Goal: Task Accomplishment & Management: Manage account settings

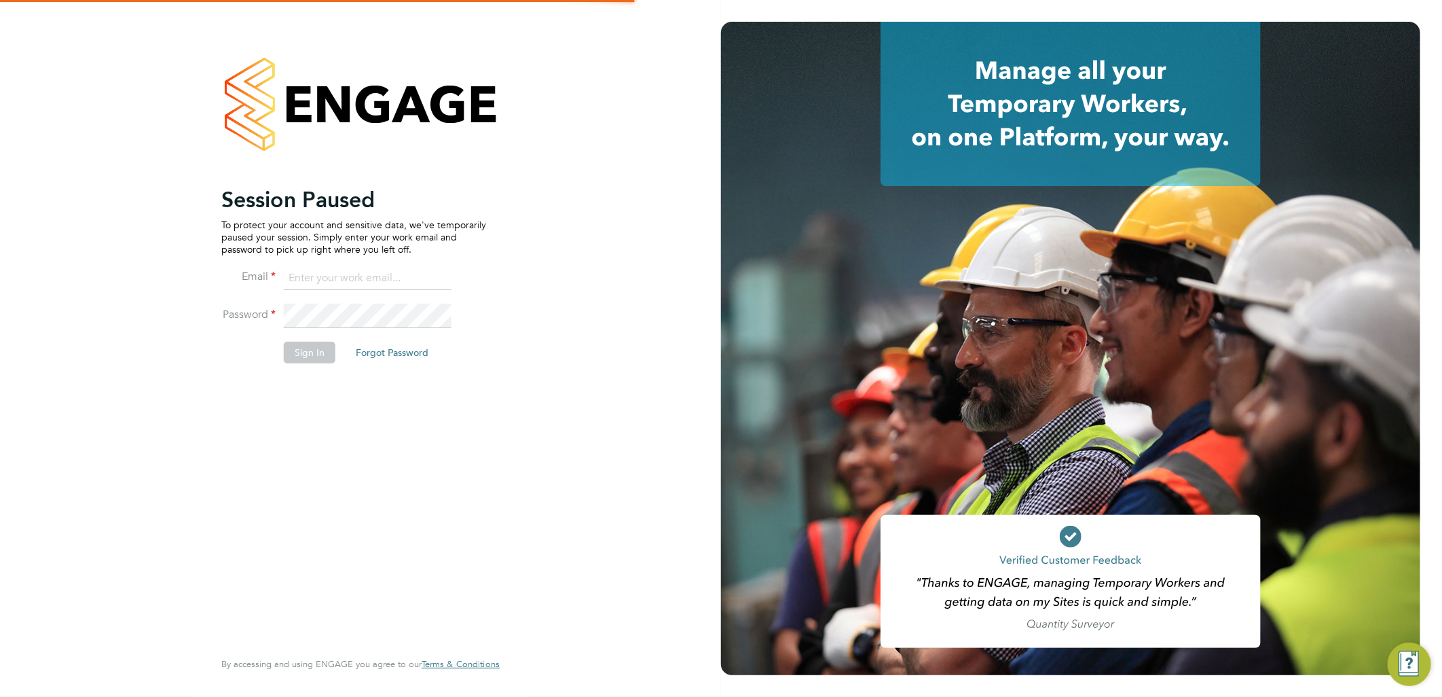
type input "ellie.page@tradelinerecruitment.co.uk"
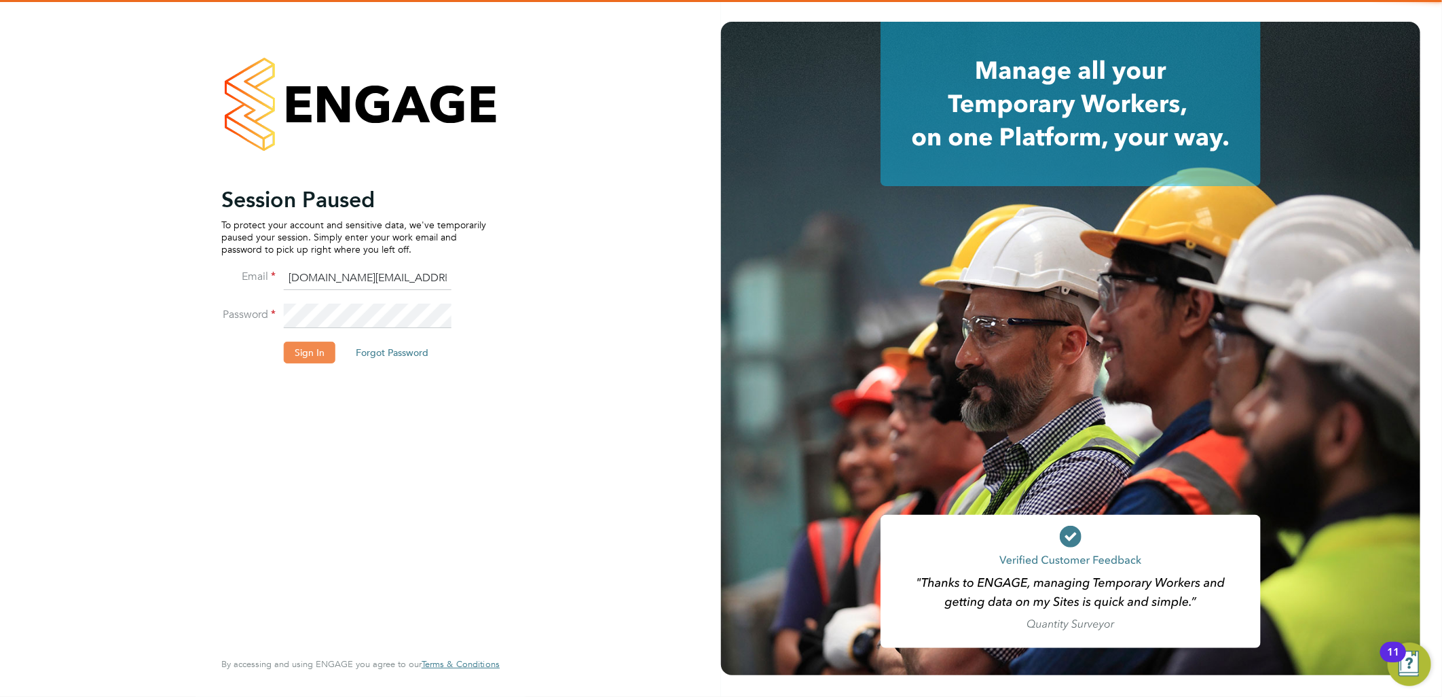
click at [322, 342] on button "Sign In" at bounding box center [310, 353] width 52 height 22
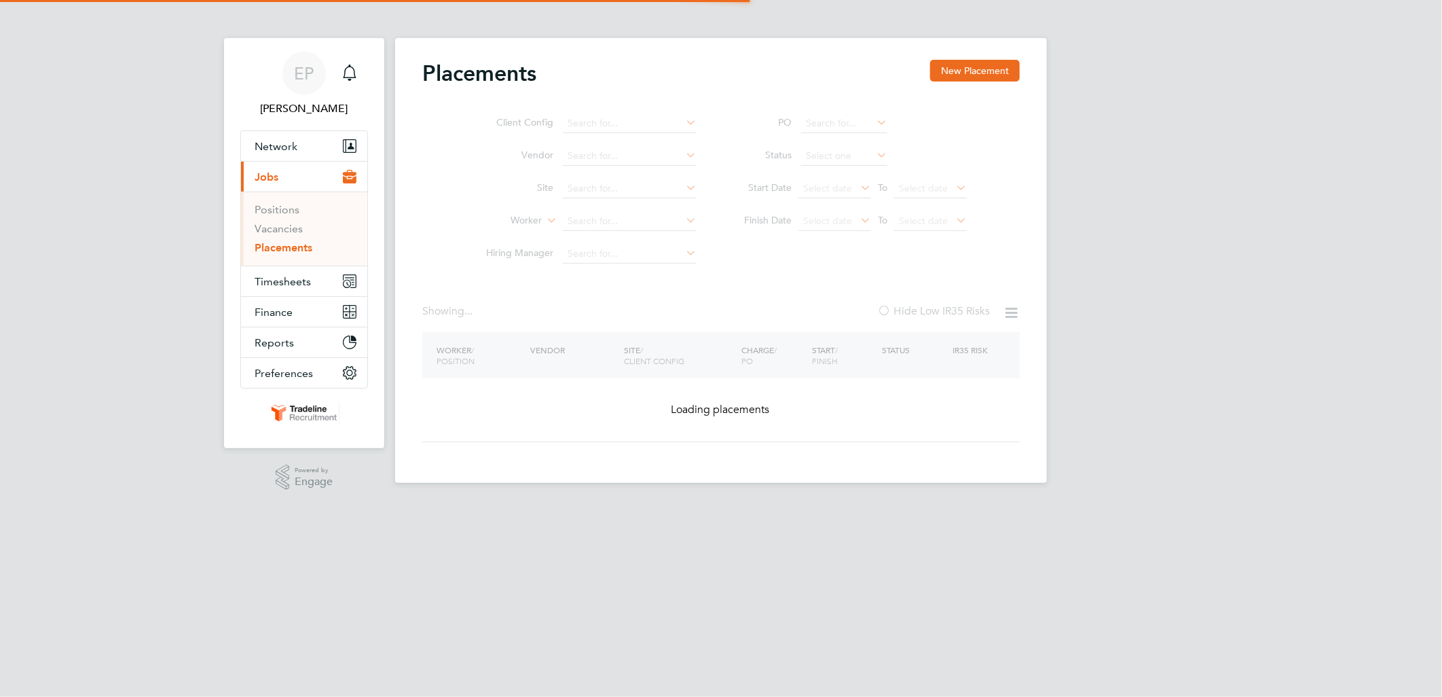
type input "Ray Campbell"
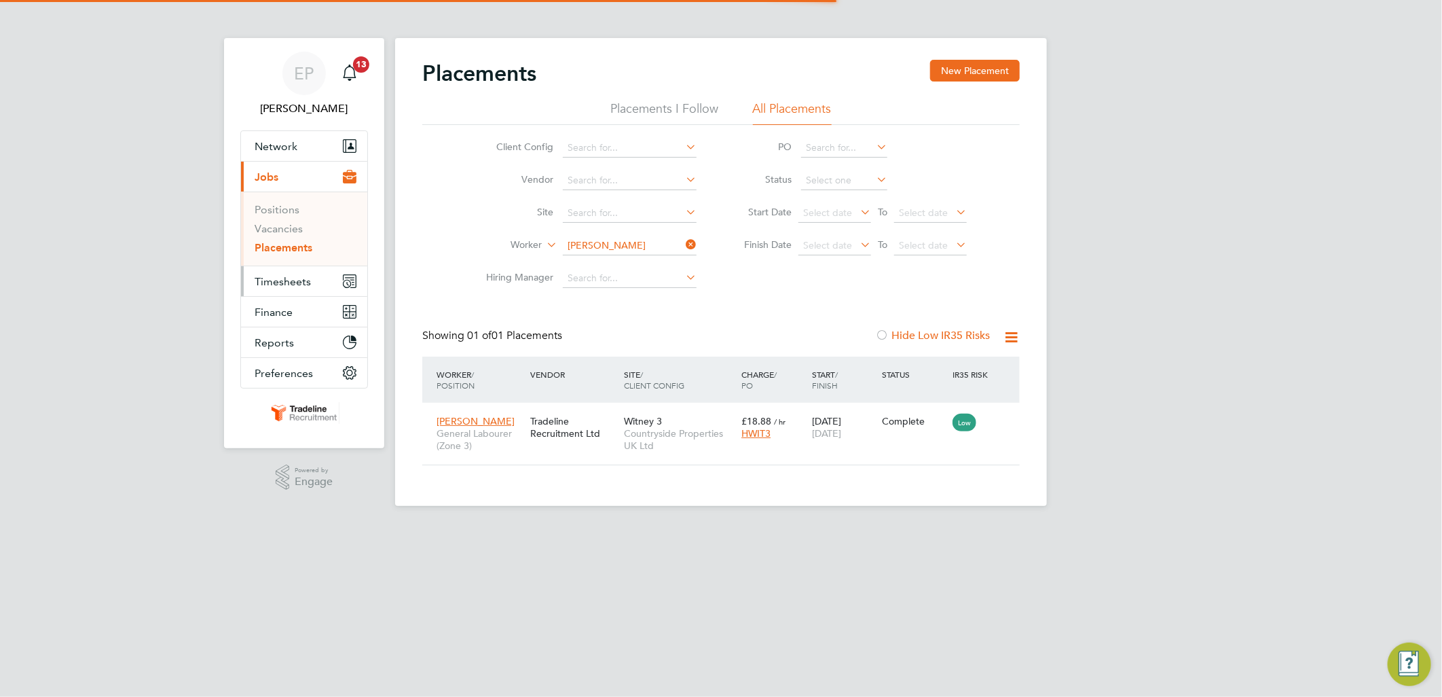
scroll to position [14, 64]
click at [281, 282] on span "Timesheets" at bounding box center [283, 281] width 56 height 13
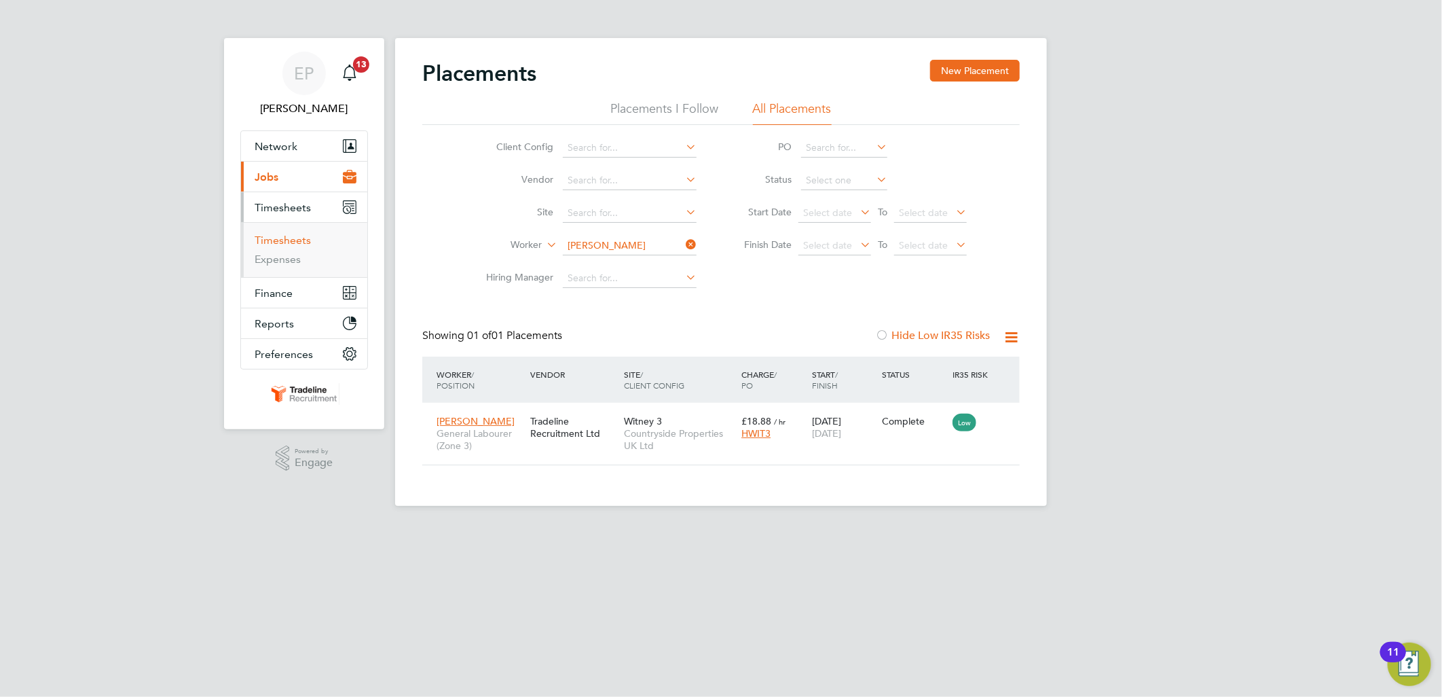
click at [293, 246] on link "Timesheets" at bounding box center [283, 240] width 56 height 13
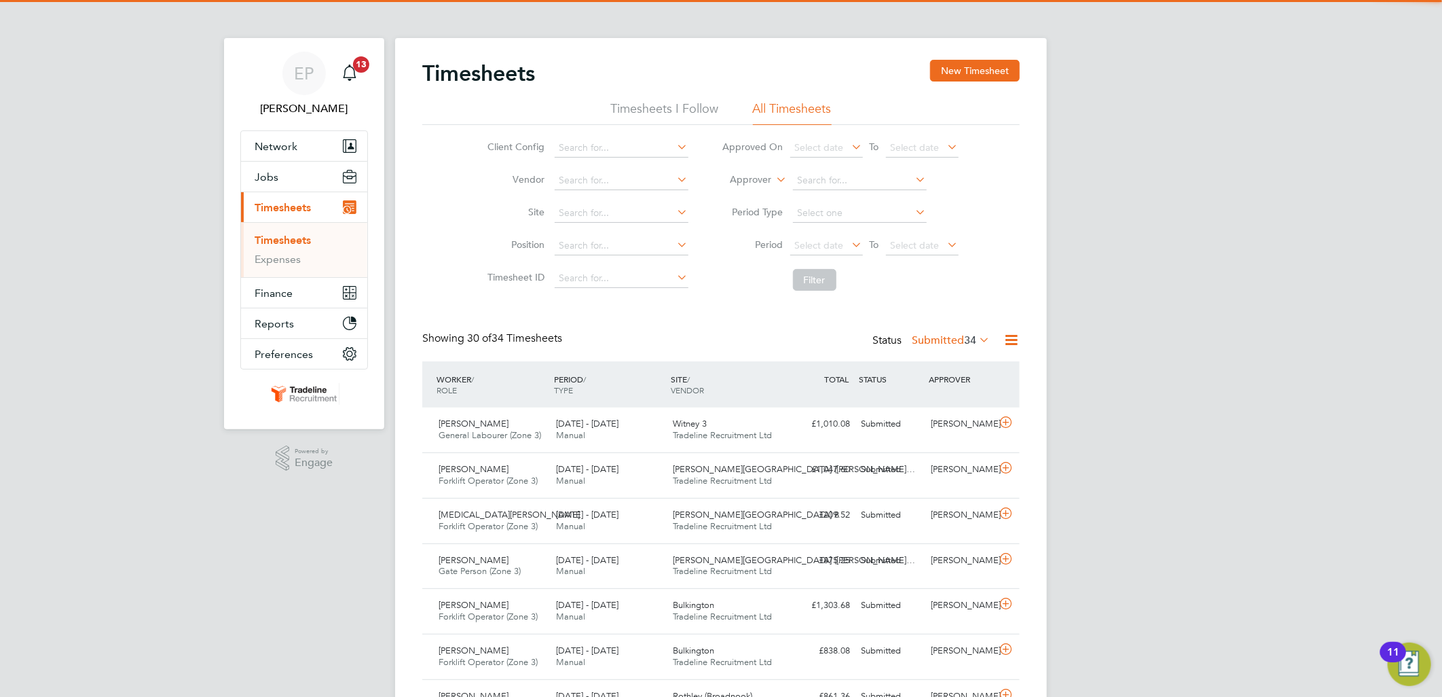
click at [774, 177] on icon at bounding box center [774, 176] width 0 height 12
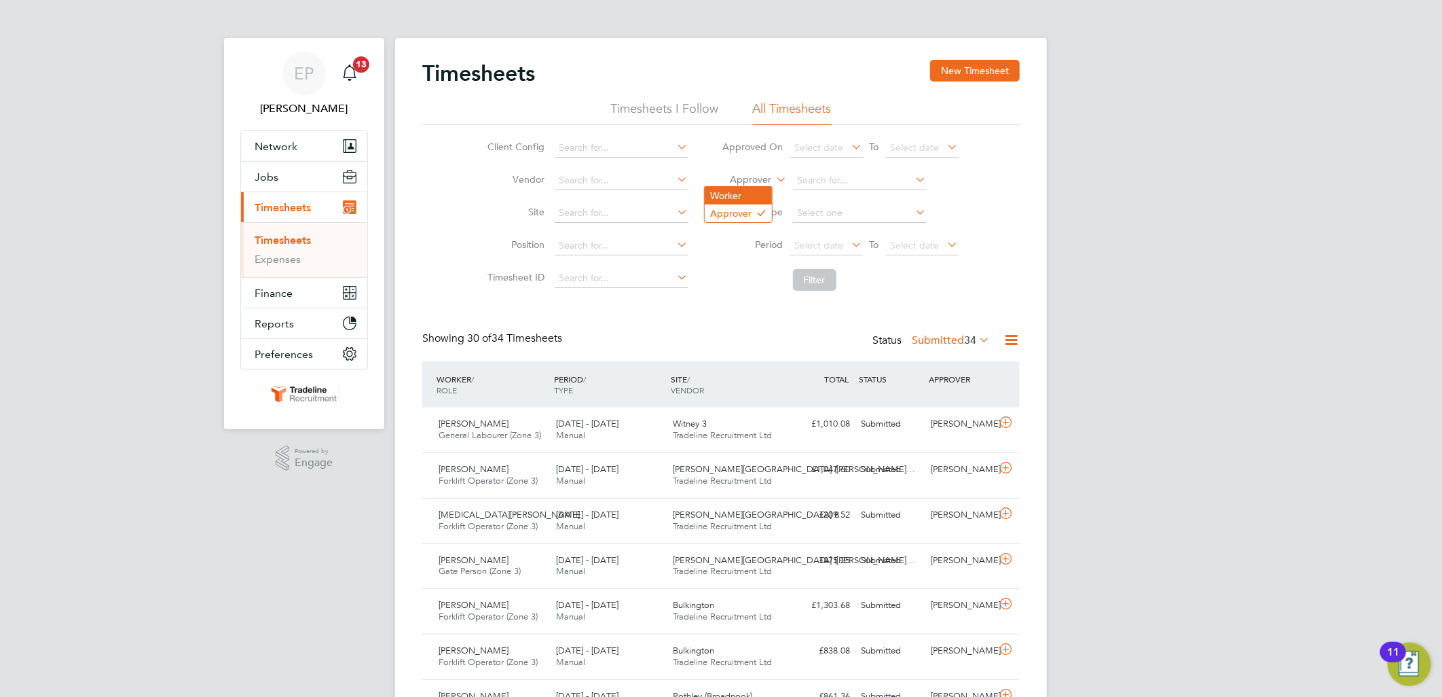
click at [758, 199] on li "Worker" at bounding box center [738, 196] width 67 height 18
click at [823, 179] on input at bounding box center [860, 180] width 134 height 19
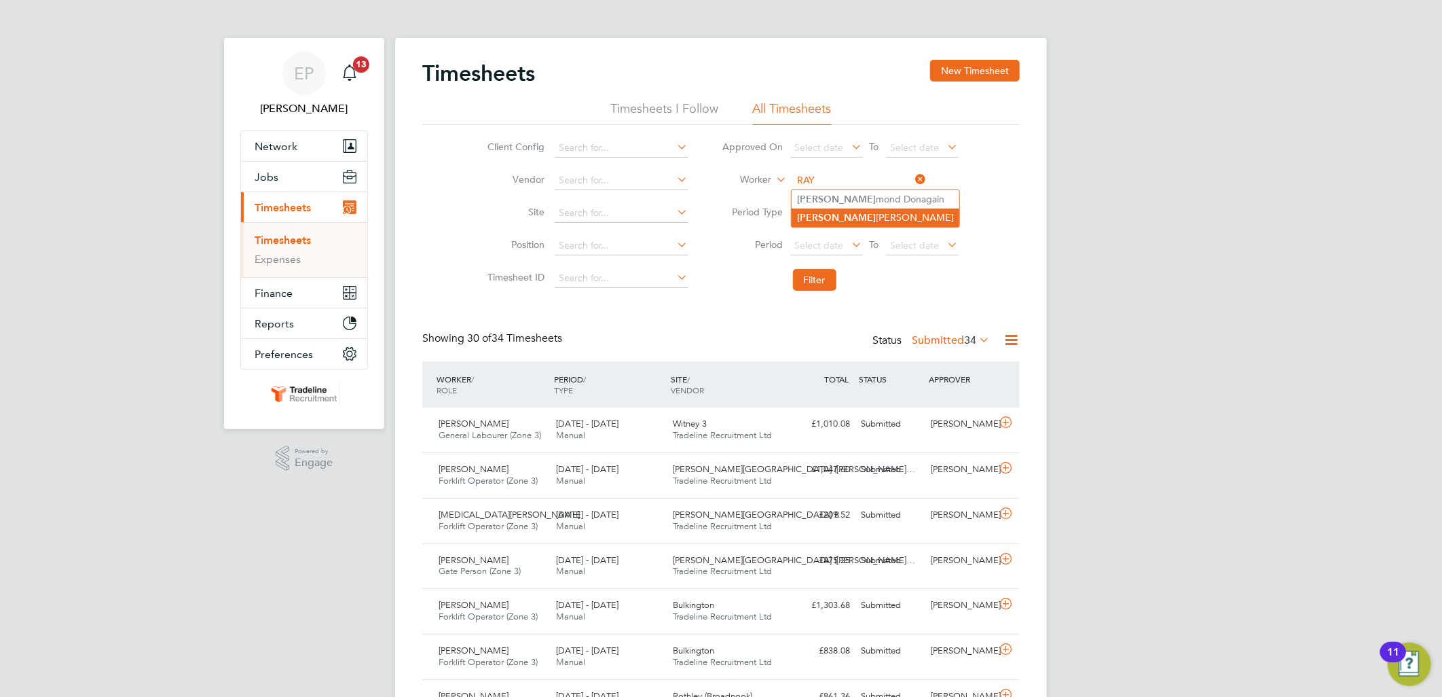
click at [838, 211] on li "Ray Campbell" at bounding box center [876, 217] width 168 height 18
type input "[PERSON_NAME]"
click at [813, 275] on button "Filter" at bounding box center [814, 280] width 43 height 22
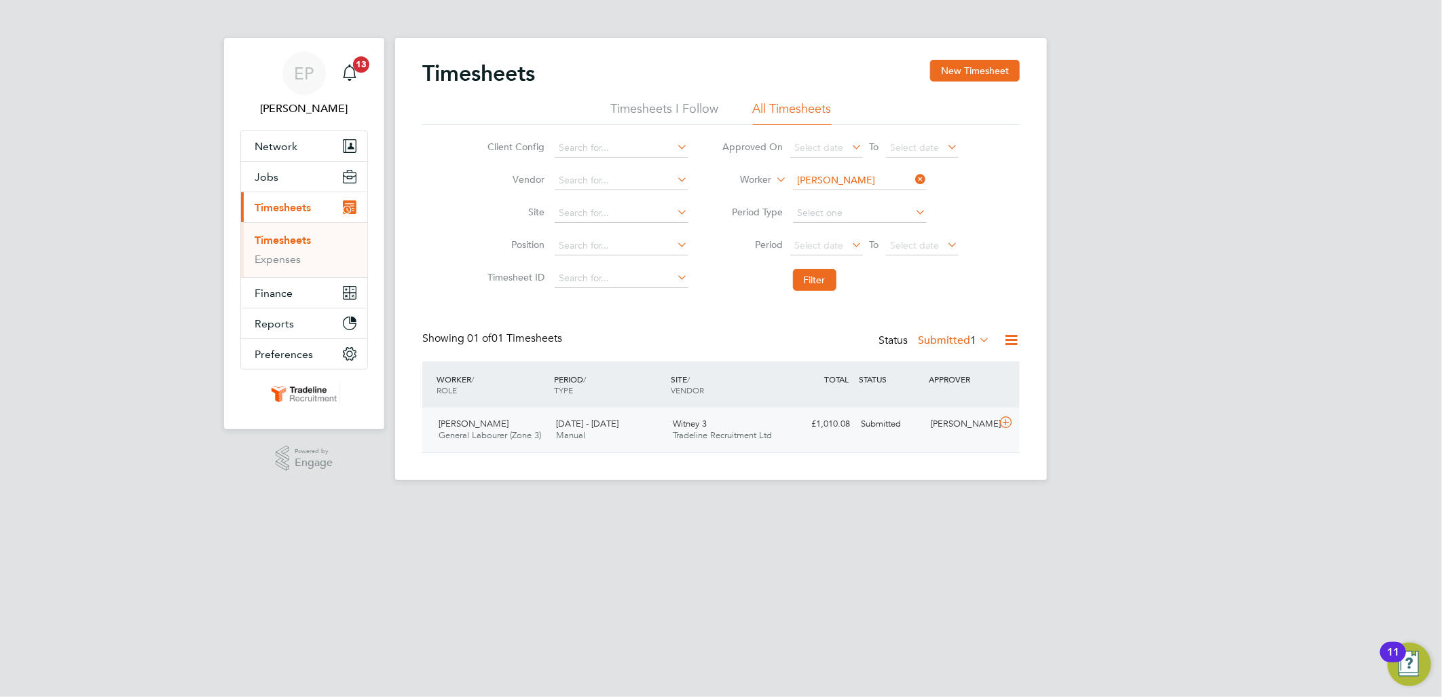
click at [1006, 422] on icon at bounding box center [1005, 422] width 17 height 11
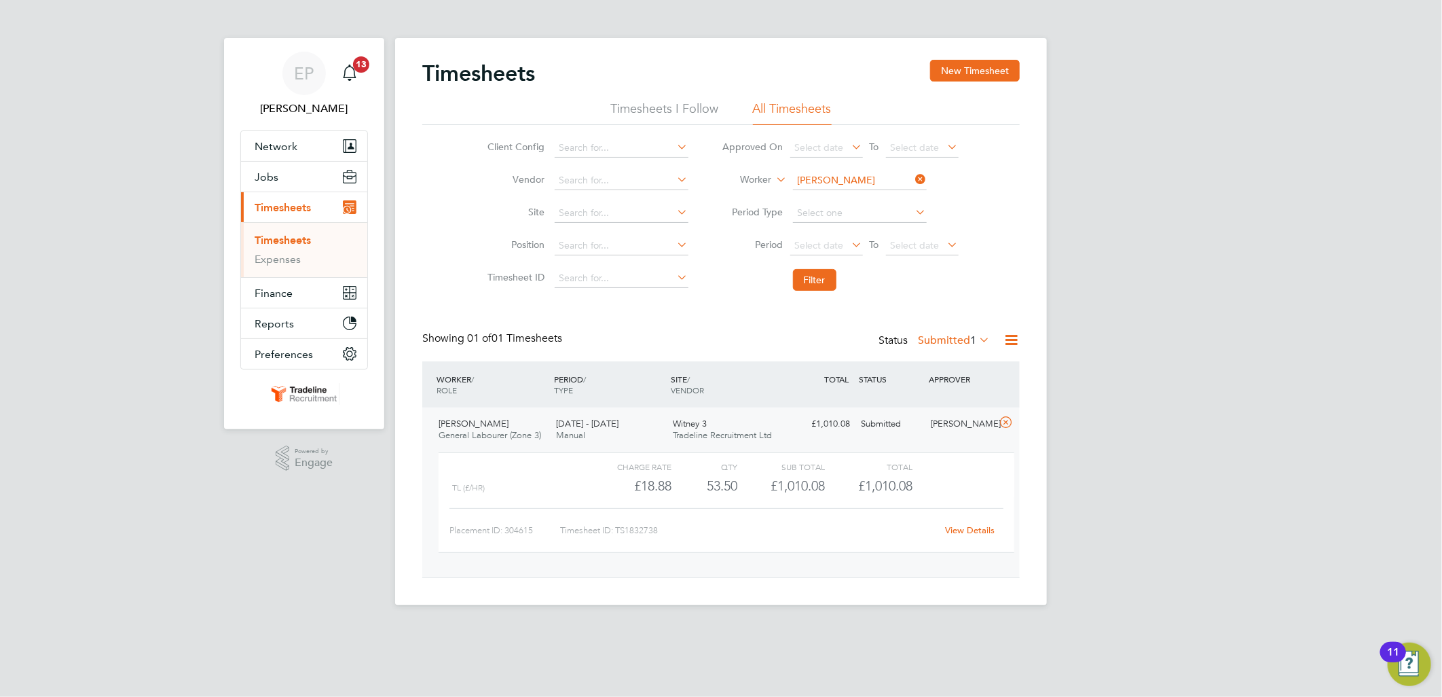
click at [962, 528] on link "View Details" at bounding box center [971, 530] width 50 height 12
click at [913, 178] on icon at bounding box center [913, 179] width 0 height 19
click at [947, 335] on label "Submitted 1" at bounding box center [954, 340] width 72 height 14
click at [934, 361] on li "All" at bounding box center [952, 363] width 62 height 19
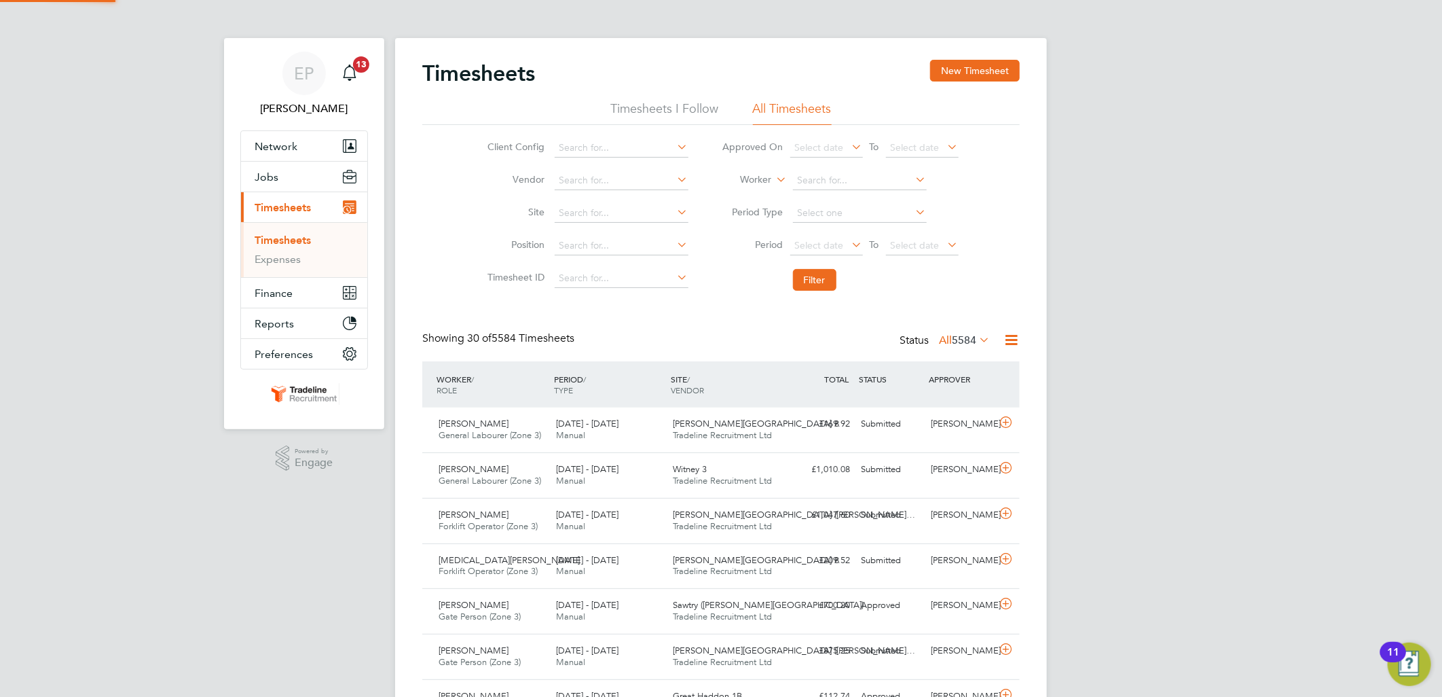
scroll to position [34, 118]
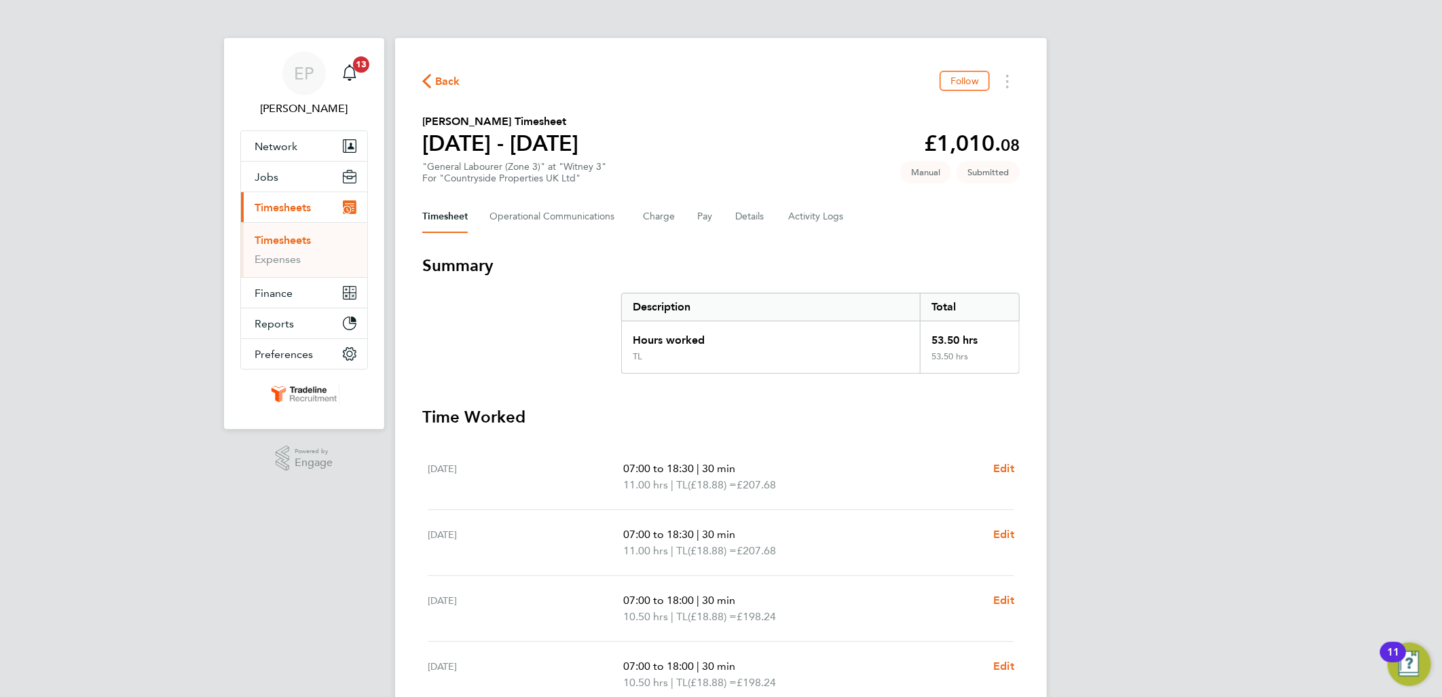
click at [445, 76] on span "Back" at bounding box center [447, 81] width 25 height 16
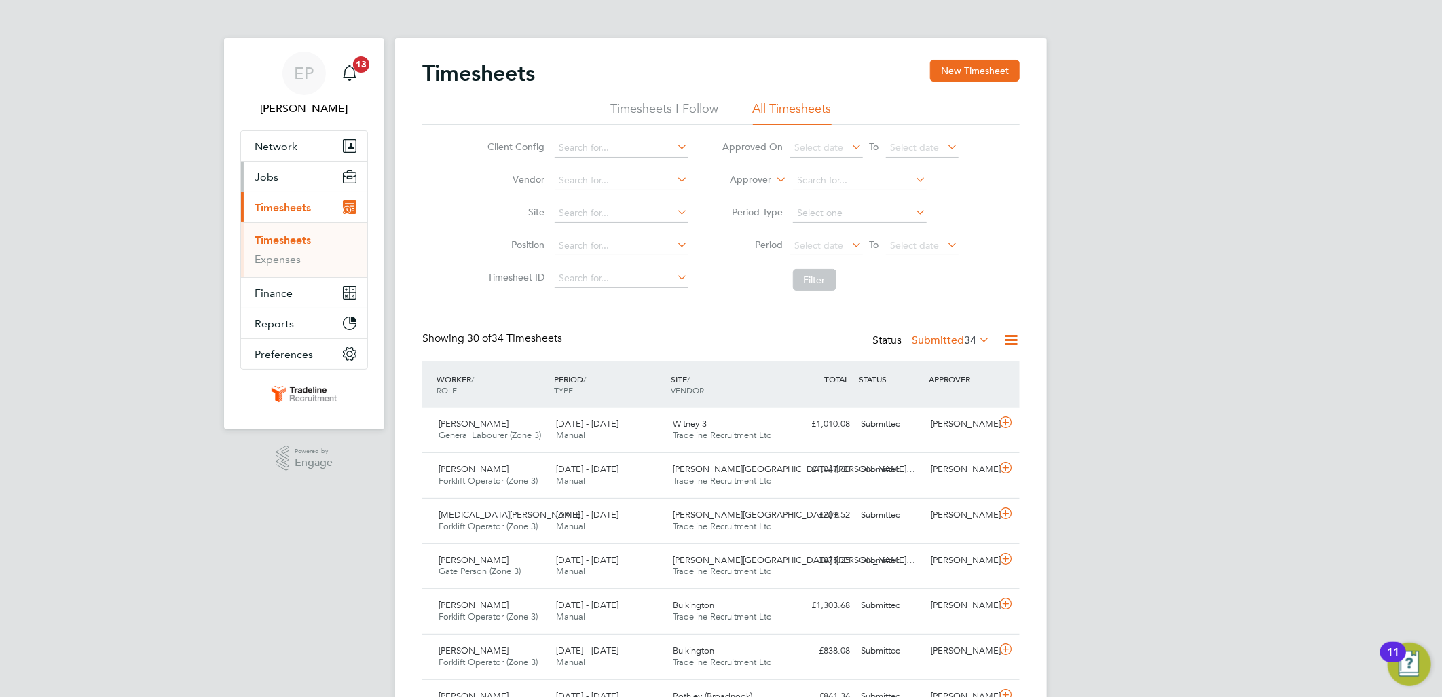
click at [280, 190] on button "Jobs" at bounding box center [304, 177] width 126 height 30
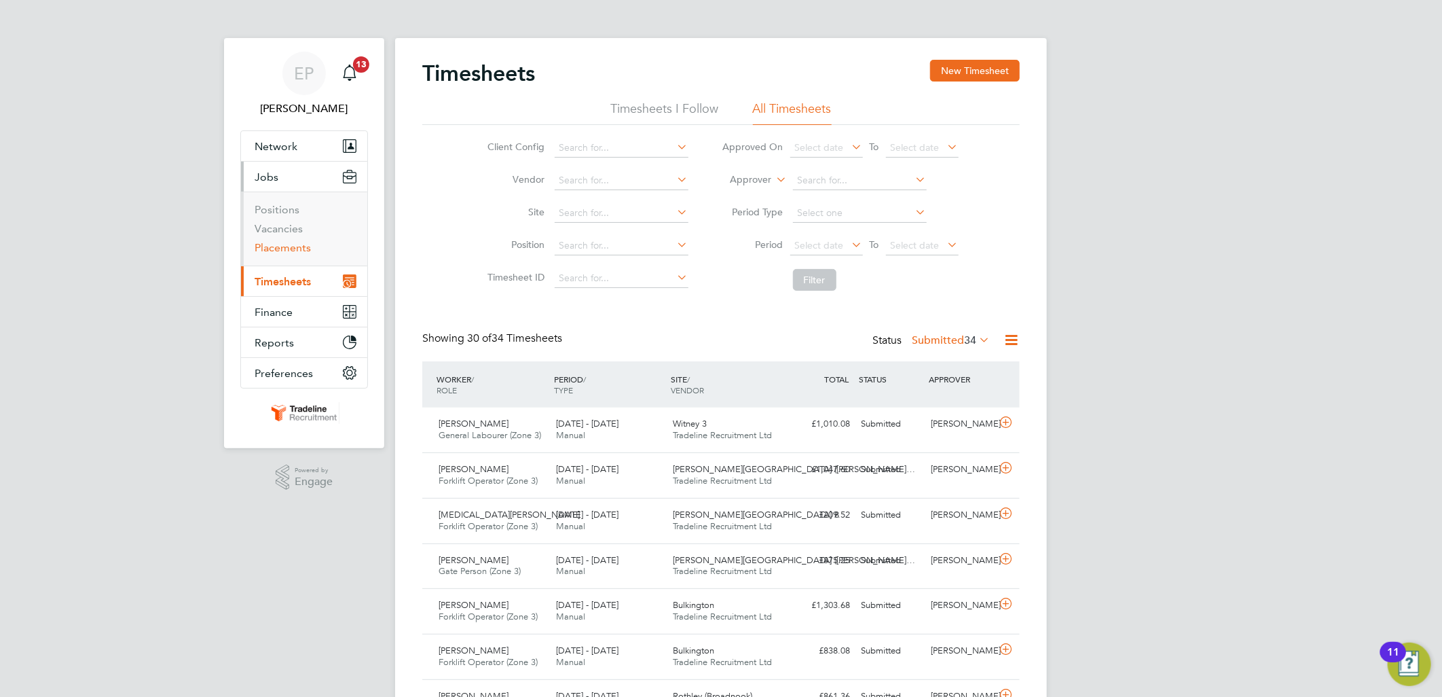
click at [294, 246] on link "Placements" at bounding box center [283, 247] width 56 height 13
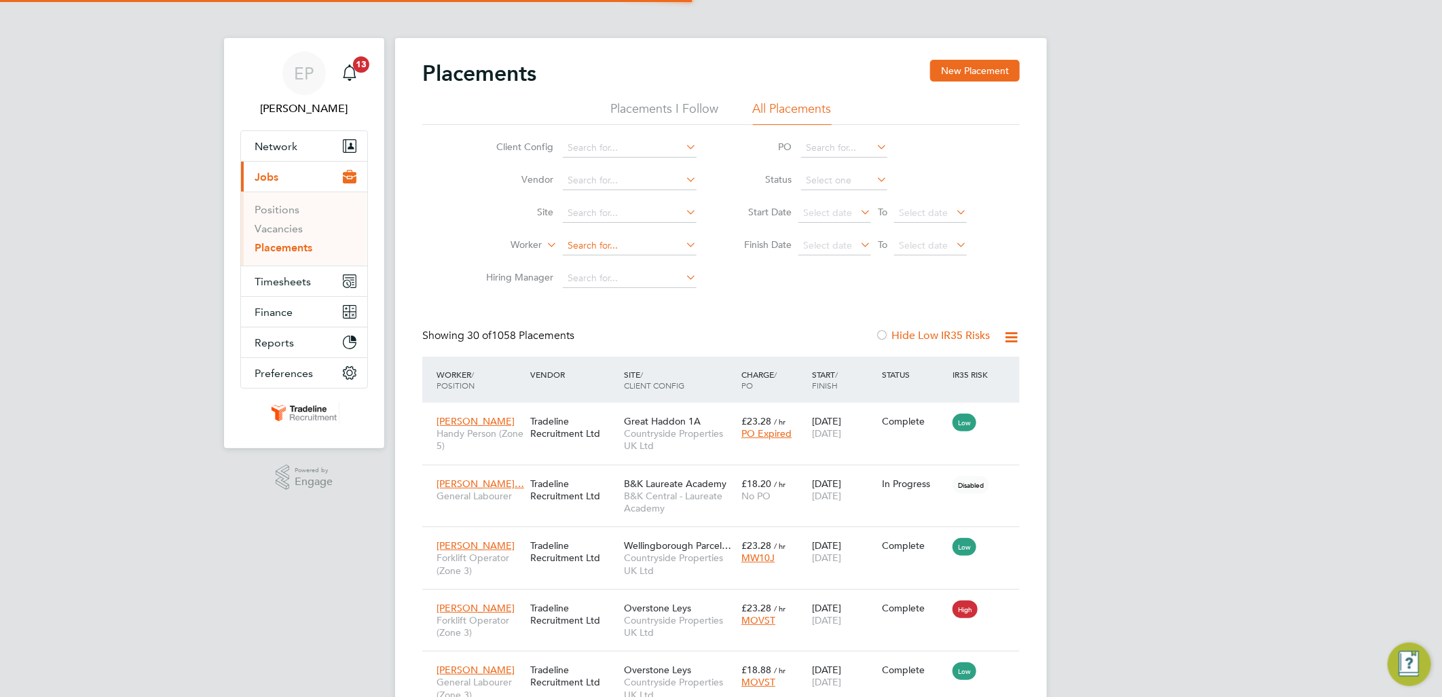
scroll to position [51, 95]
click at [585, 246] on input at bounding box center [630, 245] width 134 height 19
click at [633, 340] on li "Nic holas Sweeney" at bounding box center [654, 338] width 185 height 18
type input "[PERSON_NAME]"
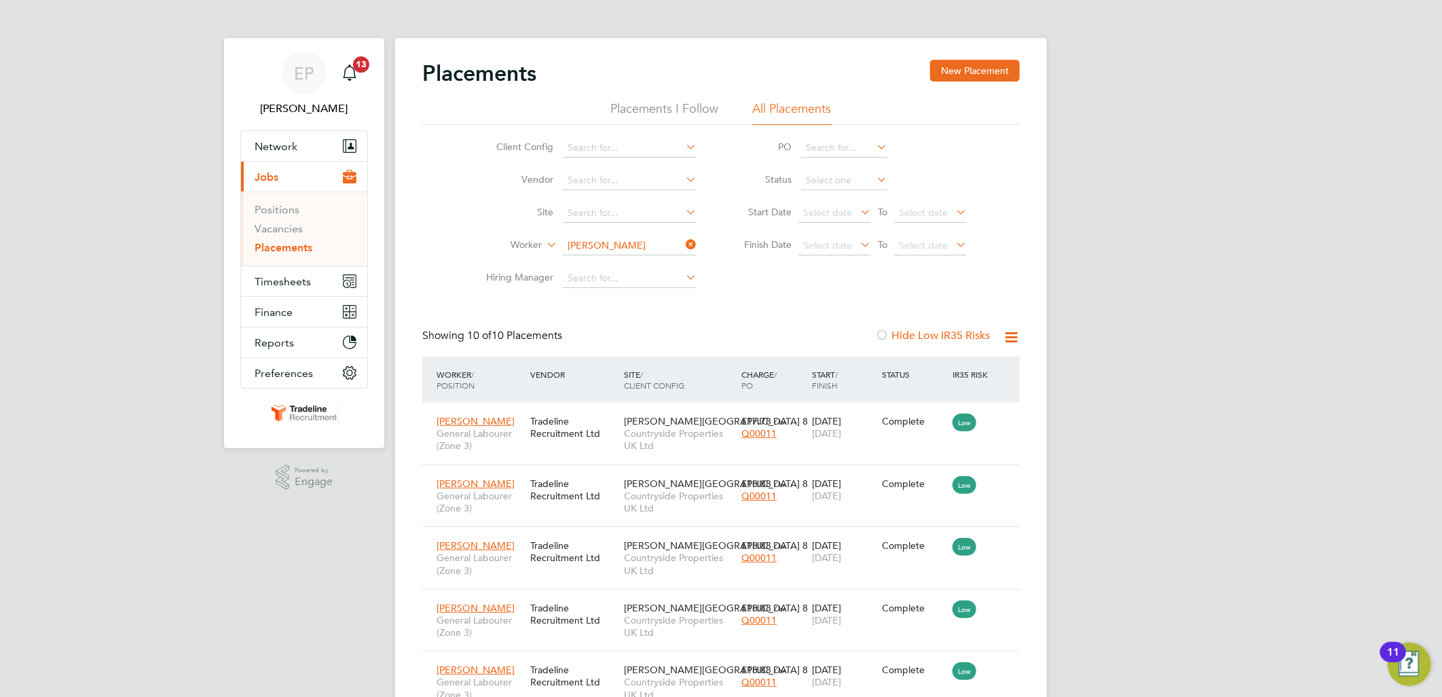
click at [683, 241] on icon at bounding box center [683, 244] width 0 height 19
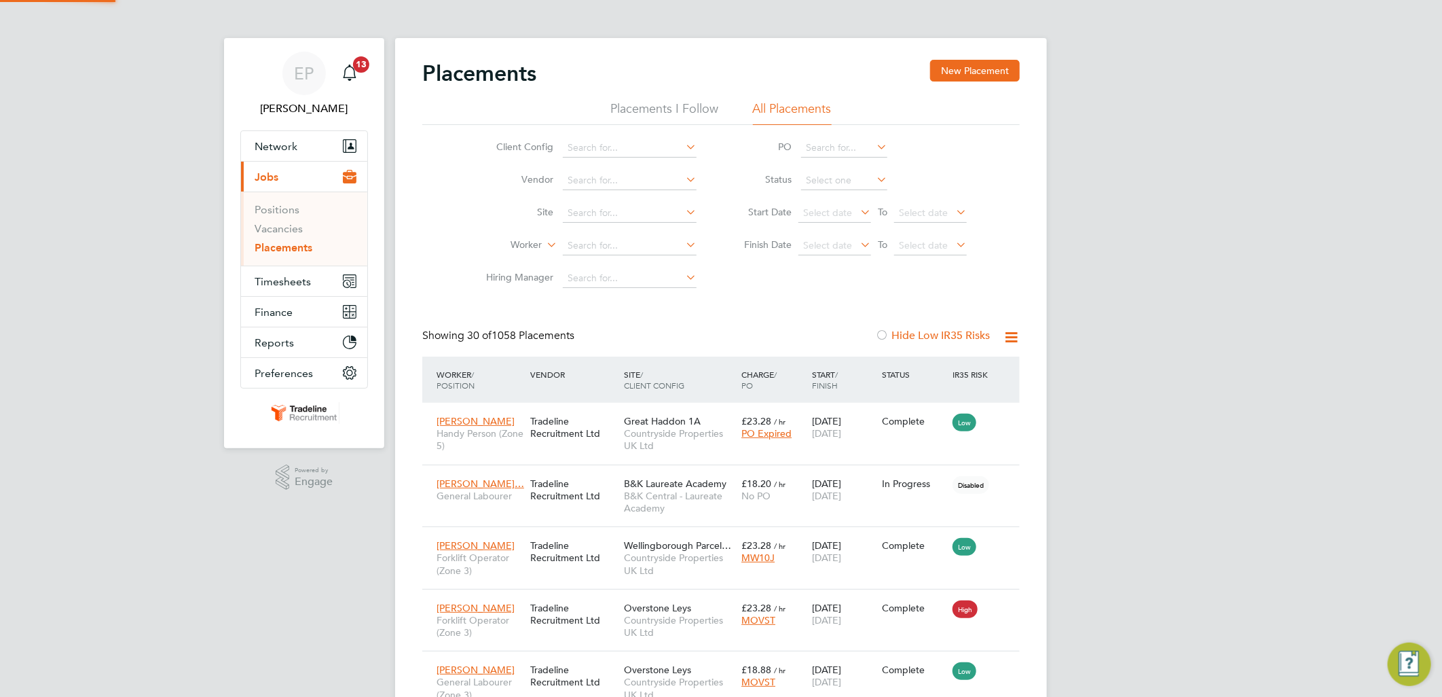
scroll to position [51, 95]
click at [296, 275] on span "Timesheets" at bounding box center [283, 281] width 56 height 13
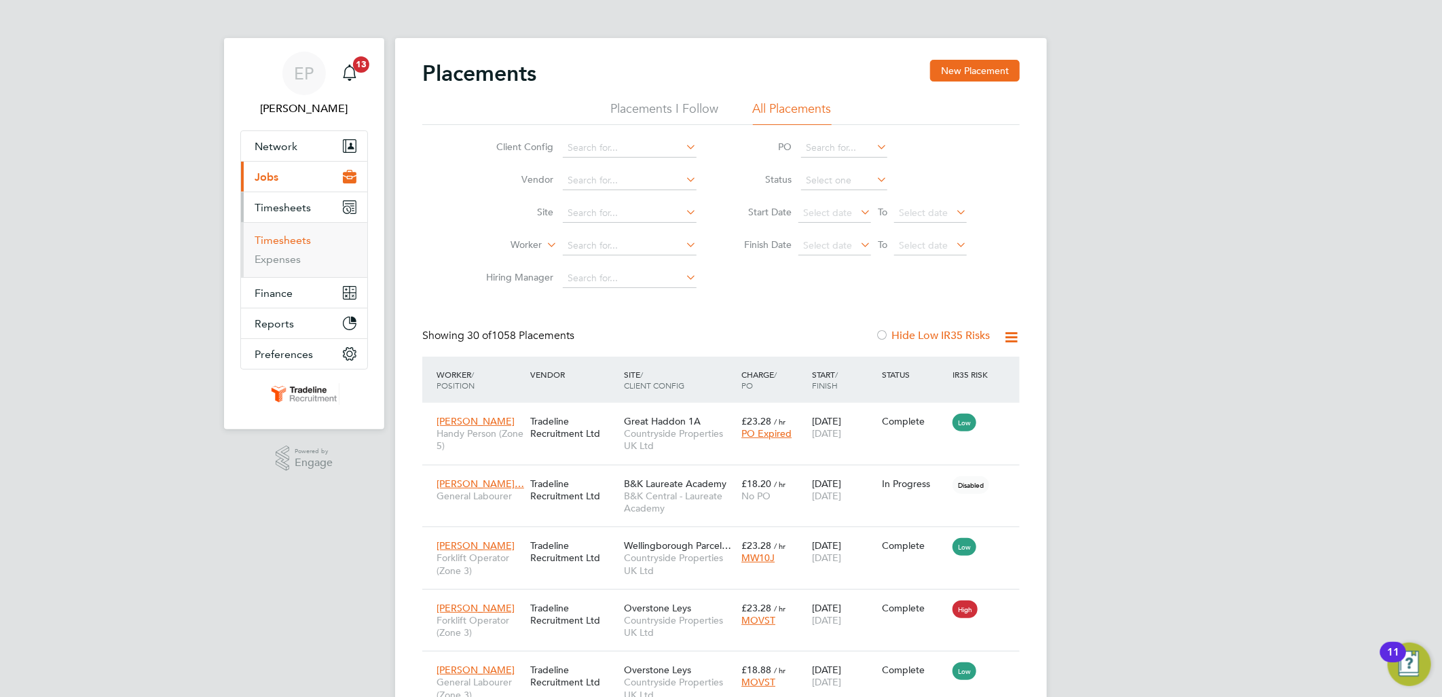
click at [294, 246] on link "Timesheets" at bounding box center [283, 240] width 56 height 13
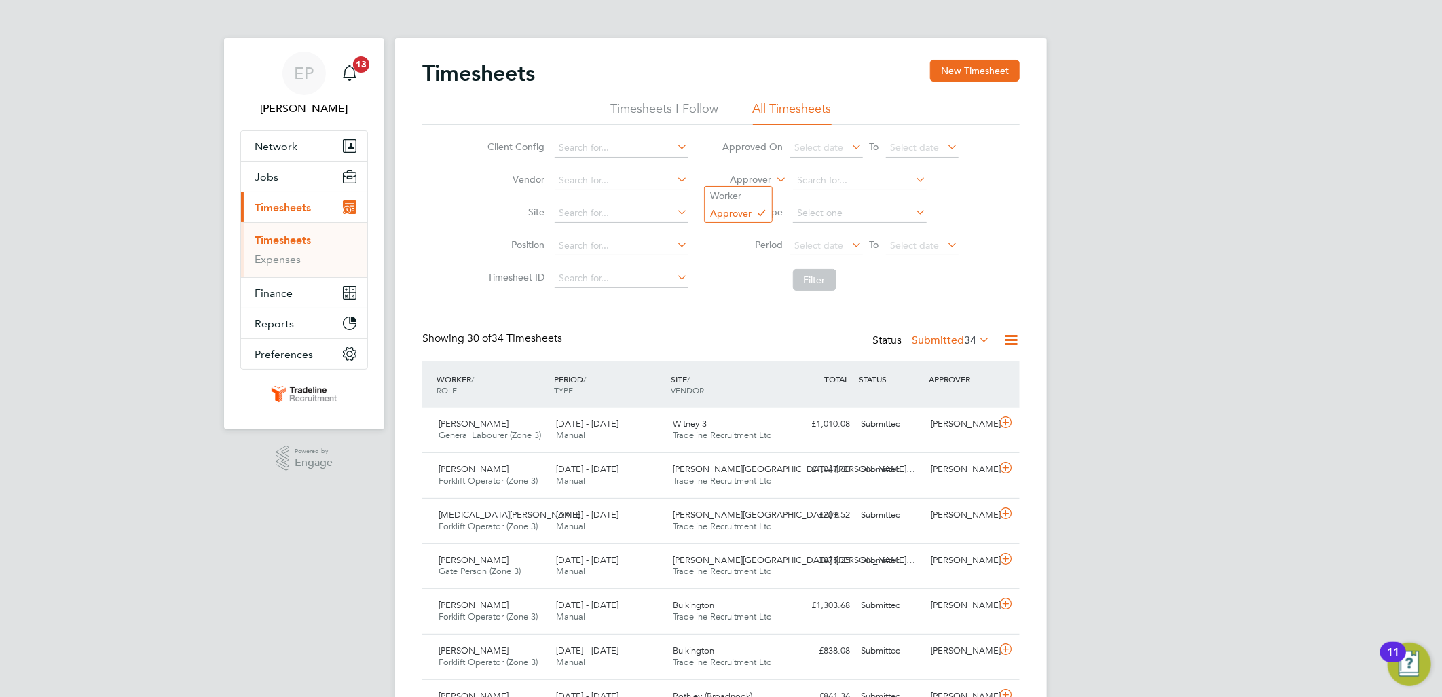
click at [774, 178] on icon at bounding box center [774, 176] width 0 height 12
click at [759, 195] on li "Worker" at bounding box center [738, 196] width 67 height 18
click at [839, 185] on input at bounding box center [860, 180] width 134 height 19
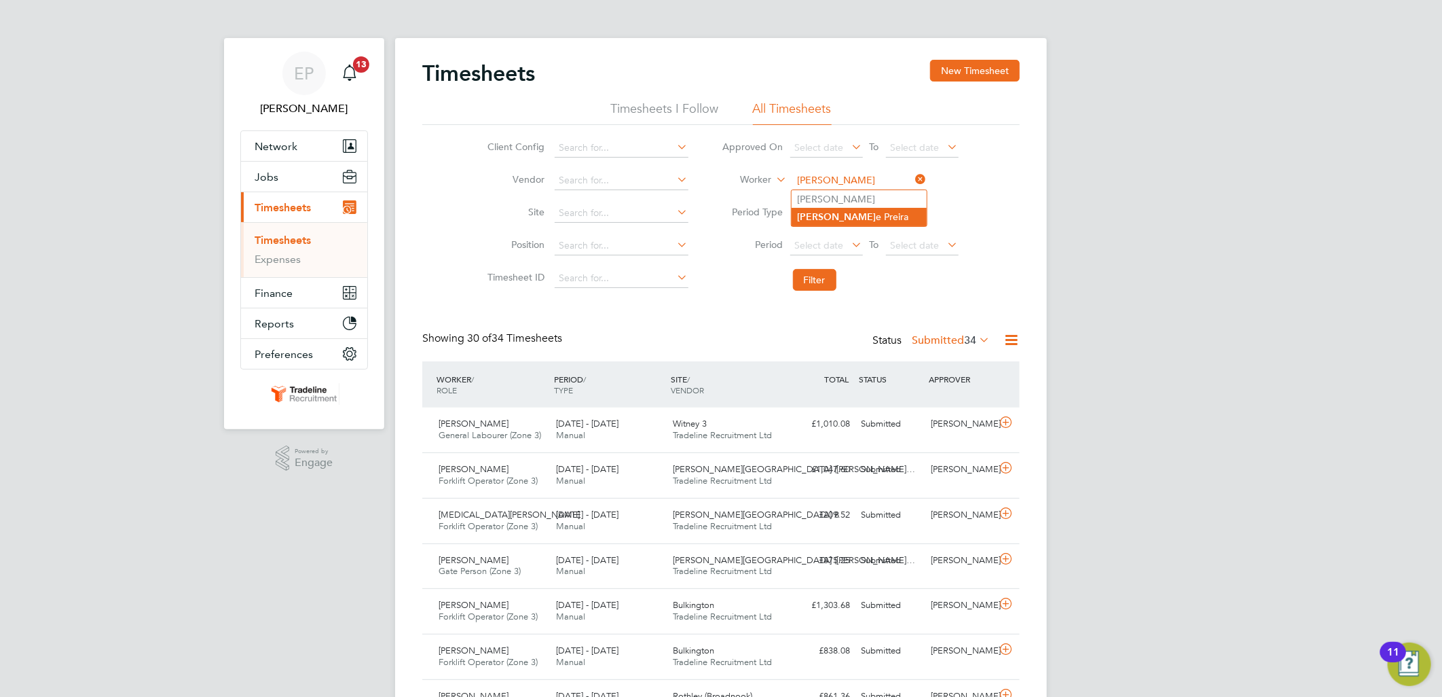
click at [864, 218] on li "[PERSON_NAME]" at bounding box center [859, 217] width 135 height 18
type input "[PERSON_NAME]"
click at [822, 276] on button "Filter" at bounding box center [814, 280] width 43 height 22
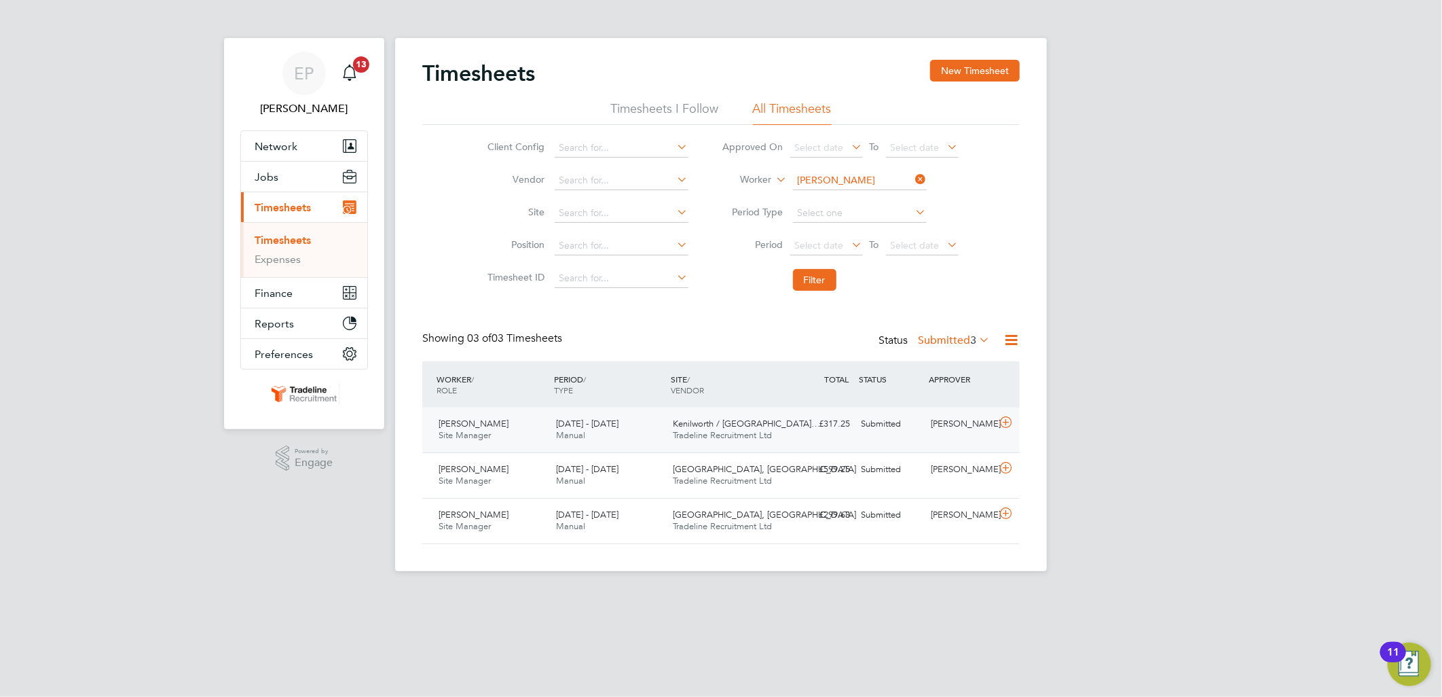
click at [978, 424] on div "Darren Truscott" at bounding box center [961, 424] width 71 height 22
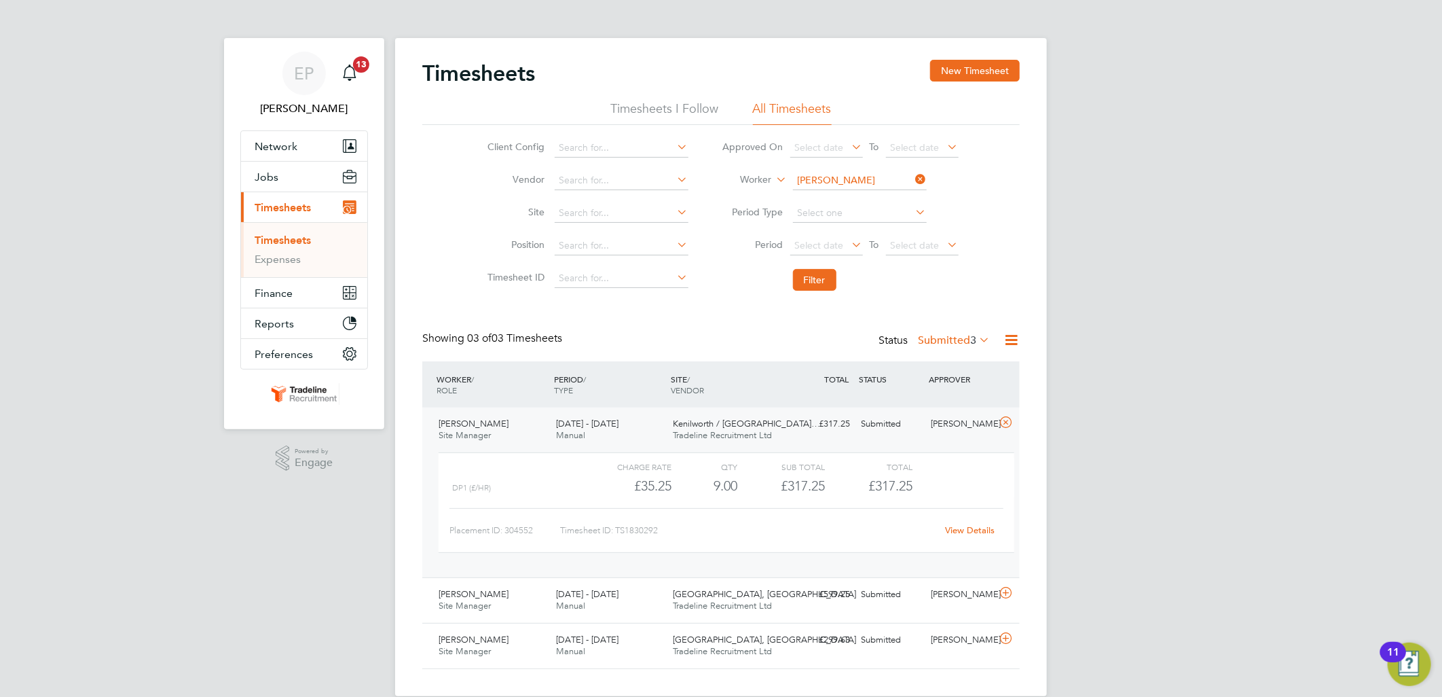
click at [963, 527] on link "View Details" at bounding box center [971, 530] width 50 height 12
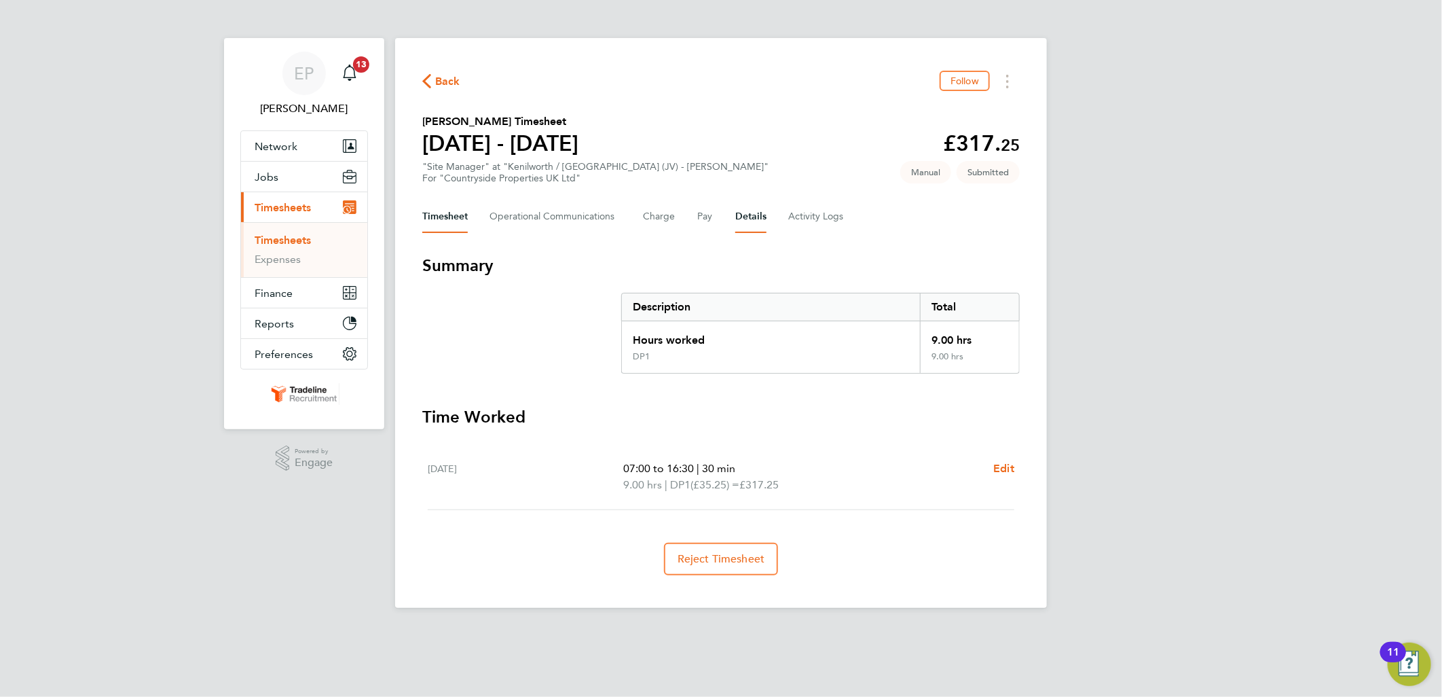
click at [748, 211] on button "Details" at bounding box center [750, 216] width 31 height 33
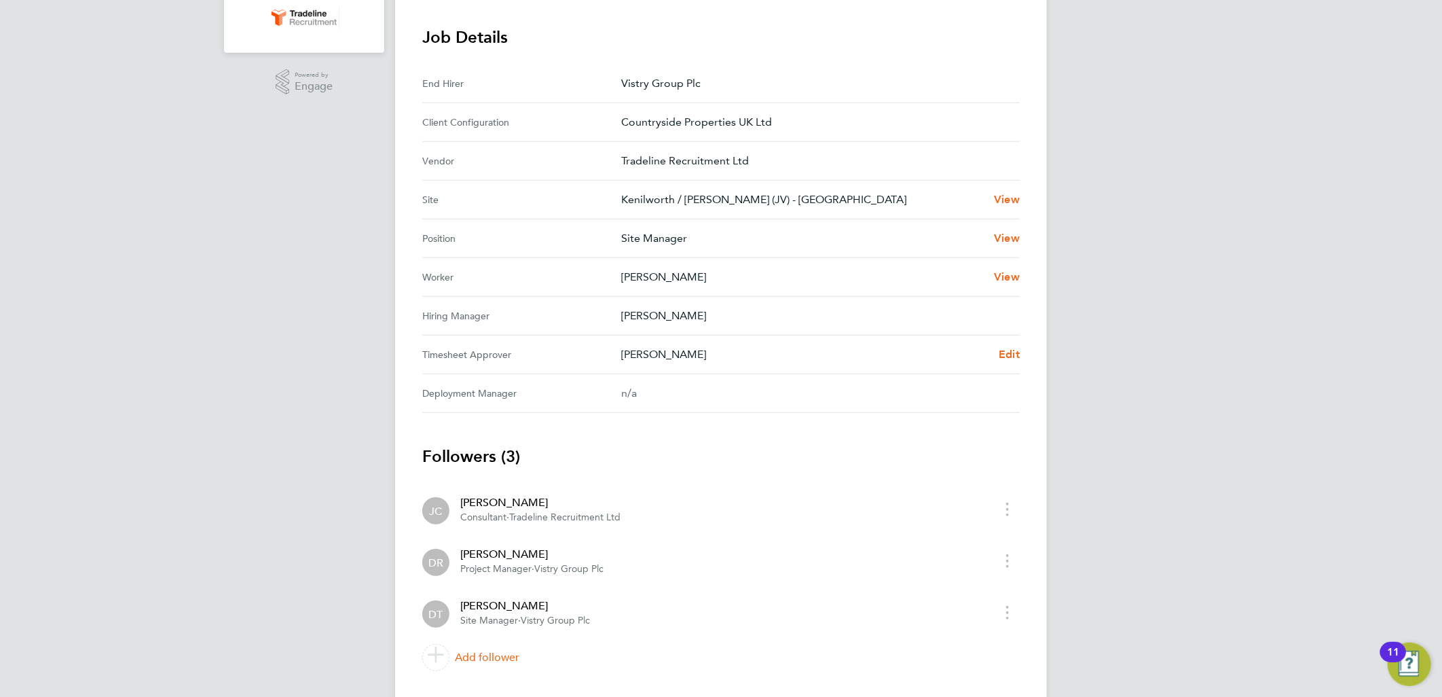
scroll to position [377, 0]
click at [1020, 350] on div "Back Follow Danielle Preira's Timesheet 22 - 28 Sept 2025 £317. 25 "Site Manage…" at bounding box center [721, 184] width 652 height 1047
click at [1007, 350] on span "Edit" at bounding box center [1009, 353] width 21 height 13
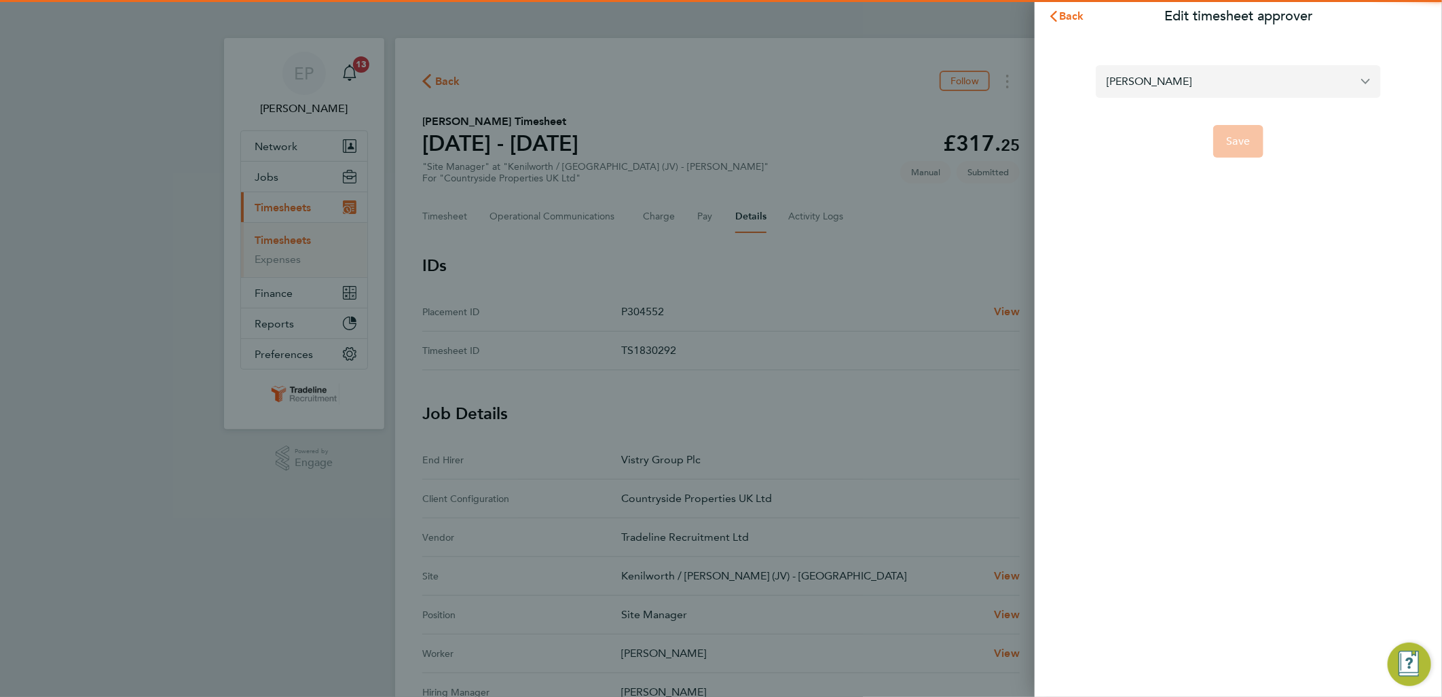
click at [1203, 76] on input "Darren Truscott" at bounding box center [1238, 81] width 285 height 32
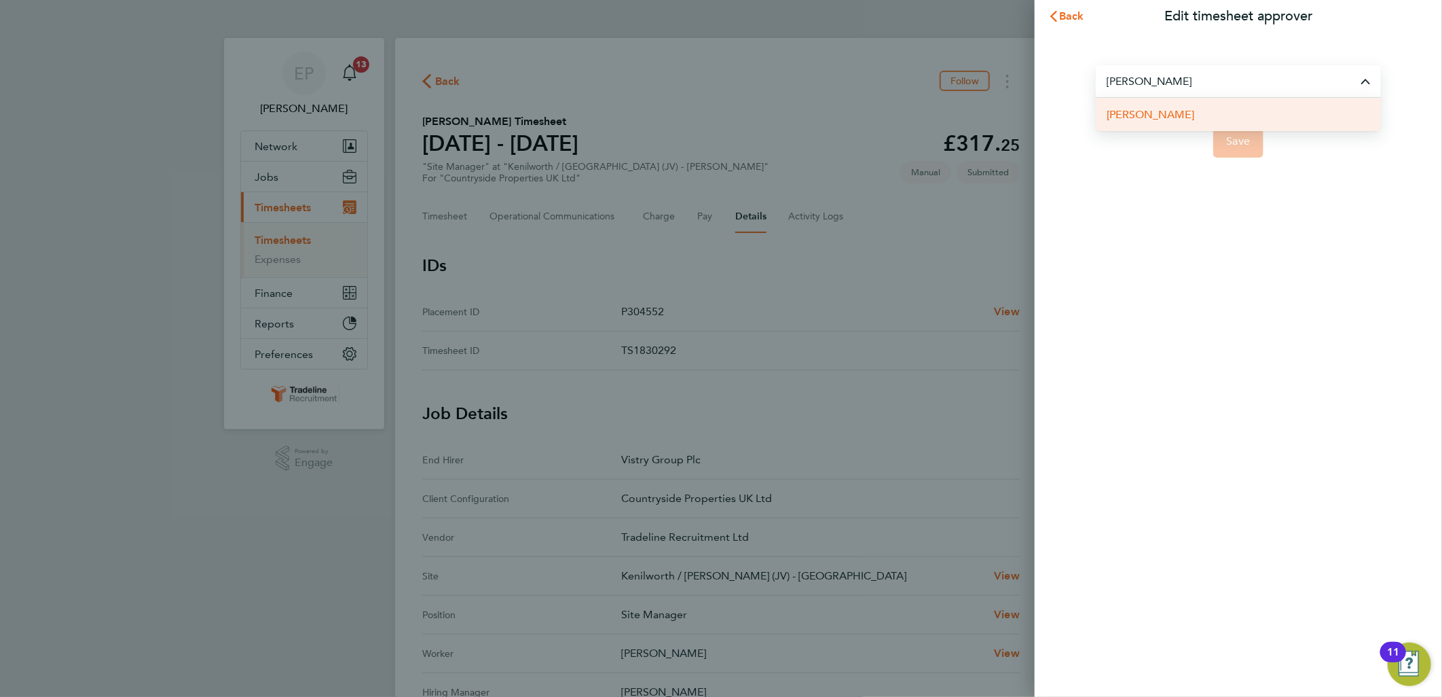
click at [1198, 120] on li "[PERSON_NAME]" at bounding box center [1238, 114] width 285 height 33
type input "[PERSON_NAME]"
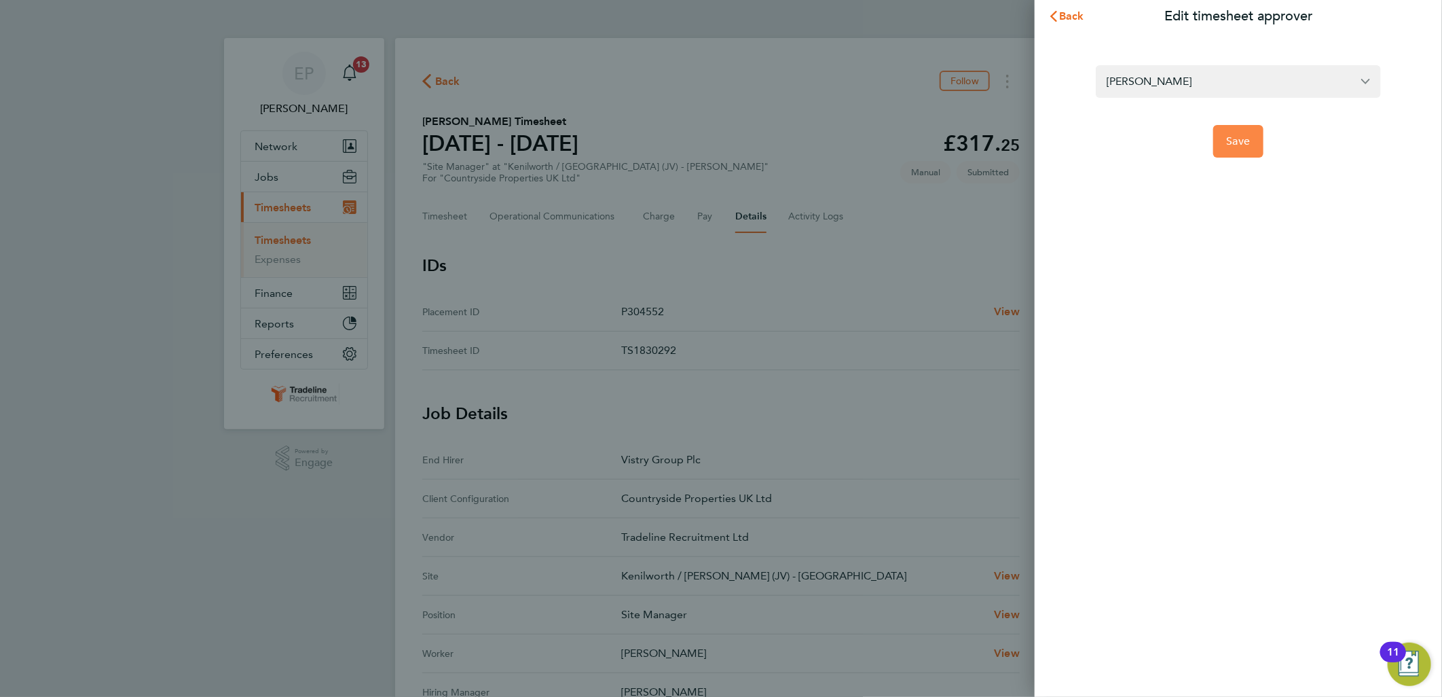
click at [1247, 143] on span "Save" at bounding box center [1239, 141] width 24 height 14
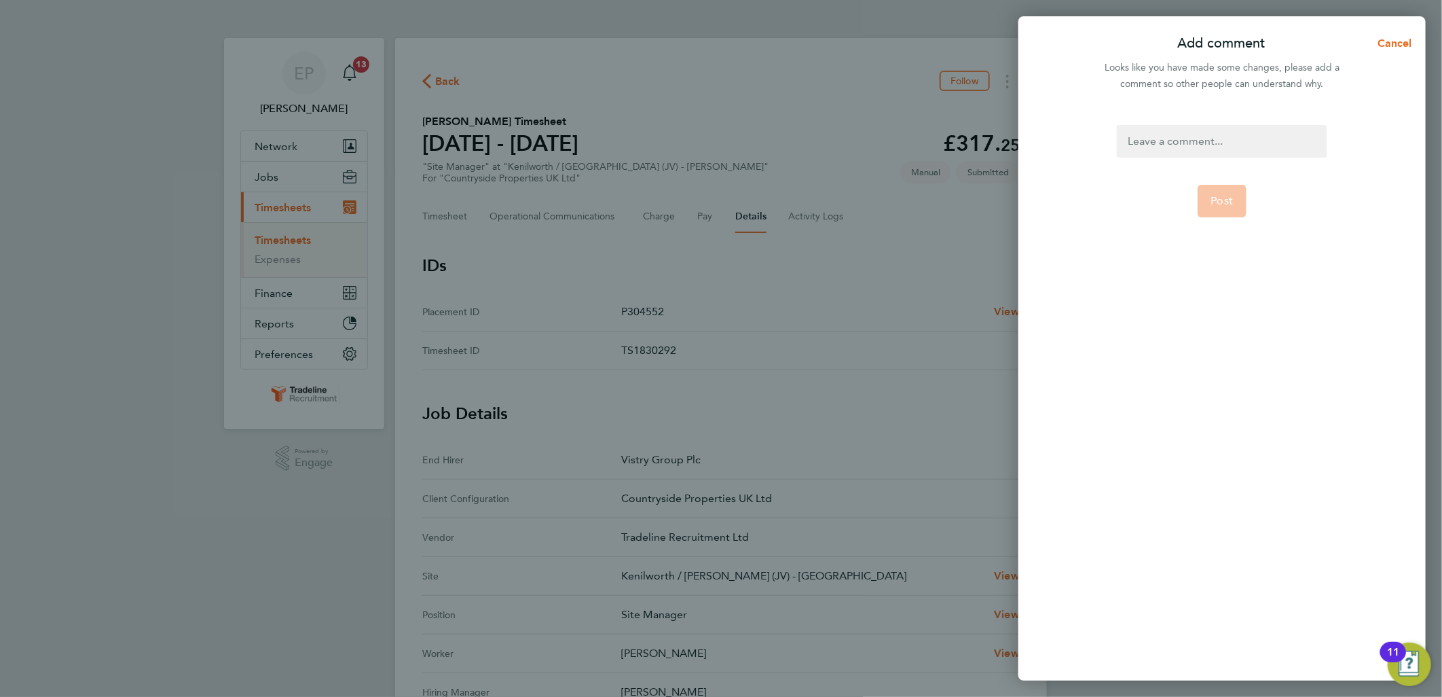
click at [1211, 132] on div at bounding box center [1222, 141] width 210 height 33
click at [1196, 140] on div at bounding box center [1222, 141] width 210 height 33
click at [1226, 210] on span "Post" at bounding box center [1222, 217] width 22 height 14
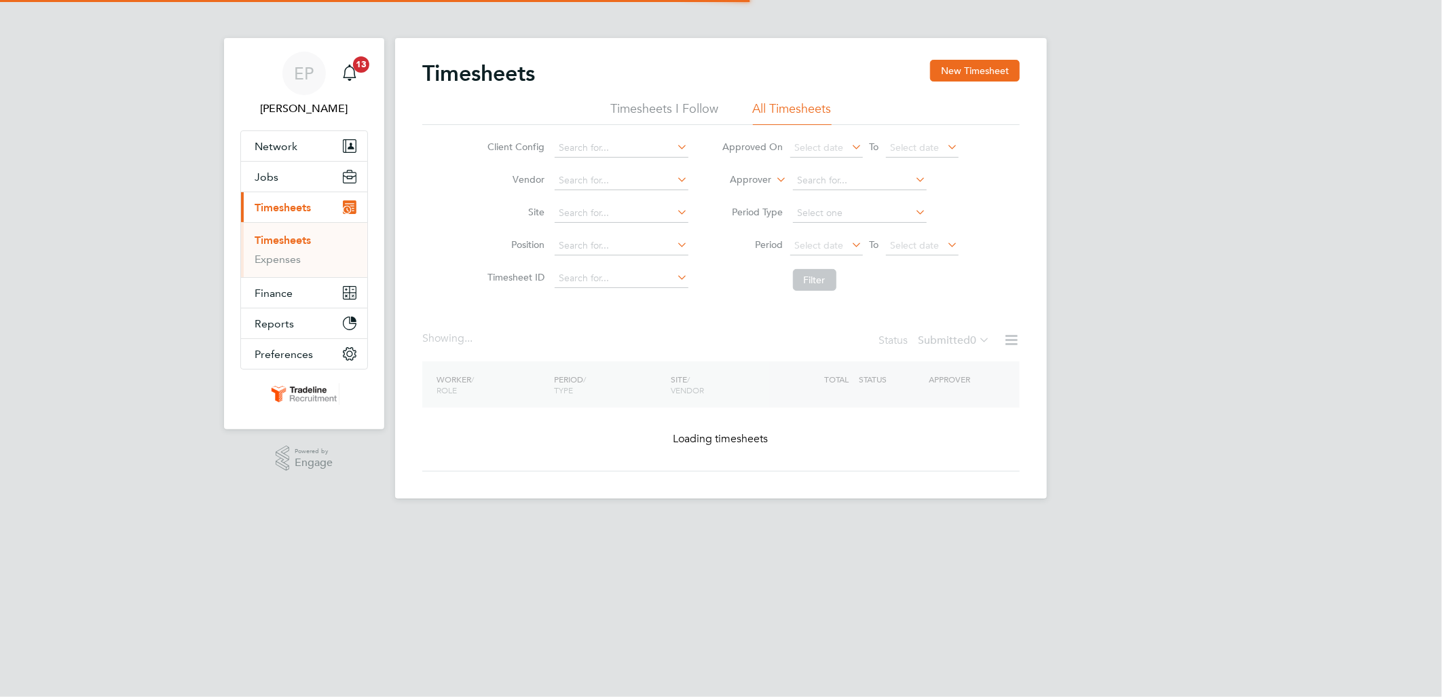
click at [774, 177] on icon at bounding box center [774, 176] width 0 height 12
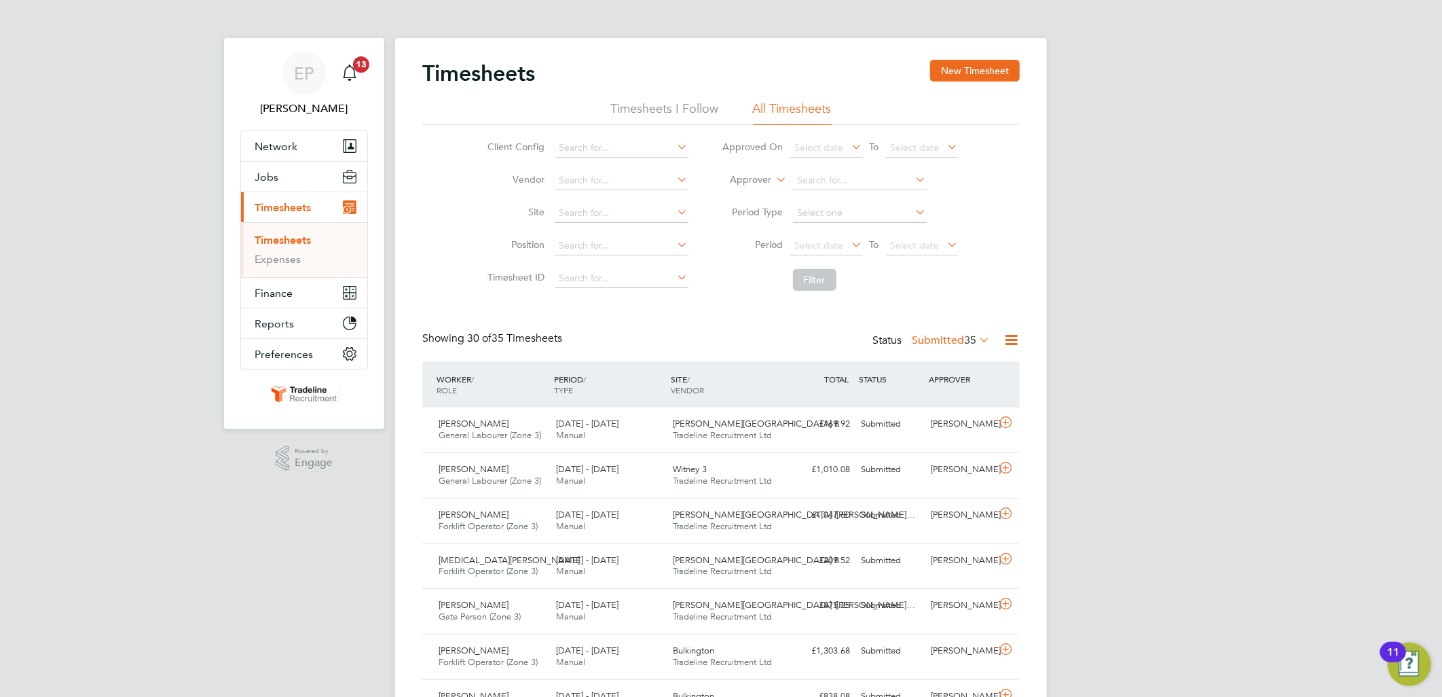
click at [751, 196] on li "Worker" at bounding box center [738, 196] width 67 height 18
click at [817, 179] on input at bounding box center [860, 180] width 134 height 19
click at [864, 216] on li "[PERSON_NAME]" at bounding box center [859, 217] width 135 height 18
type input "[PERSON_NAME]"
click at [824, 281] on button "Filter" at bounding box center [814, 280] width 43 height 22
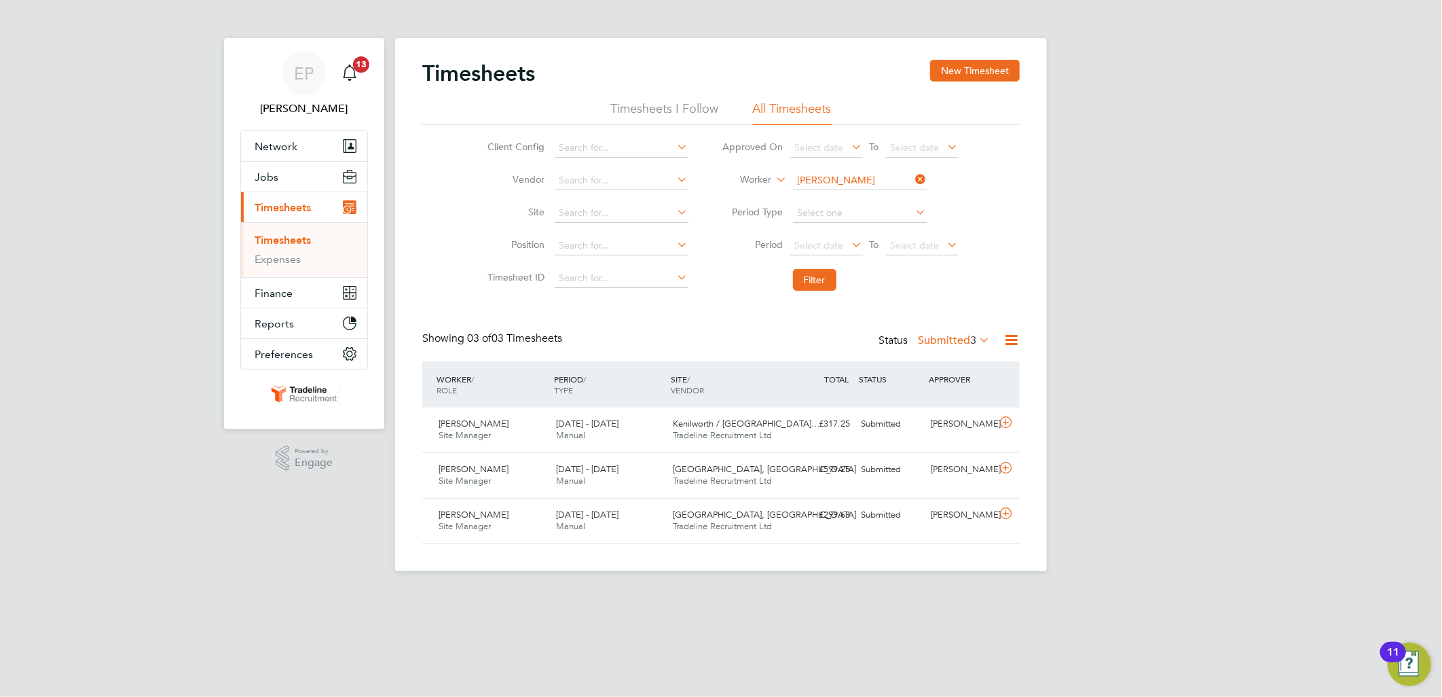
click at [940, 344] on label "Submitted 3" at bounding box center [954, 340] width 72 height 14
click at [928, 364] on li "All" at bounding box center [952, 363] width 62 height 19
